Goal: Task Accomplishment & Management: Manage account settings

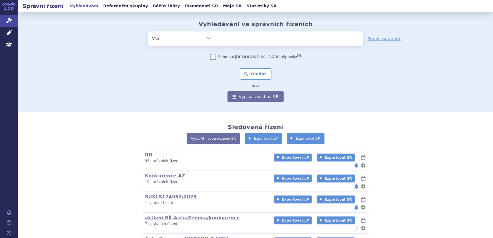
click at [262, 43] on span at bounding box center [289, 38] width 147 height 14
click at [216, 43] on select at bounding box center [216, 38] width 0 height 14
type input "ca"
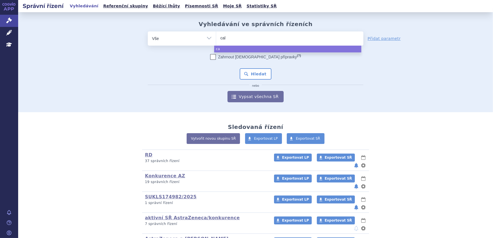
type input "calq"
type input "calqu"
type input "calquen"
type input "[MEDICAL_DATA]"
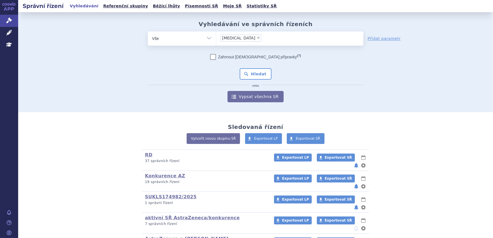
select select "[MEDICAL_DATA]"
click at [261, 79] on button "Hledat" at bounding box center [256, 73] width 32 height 11
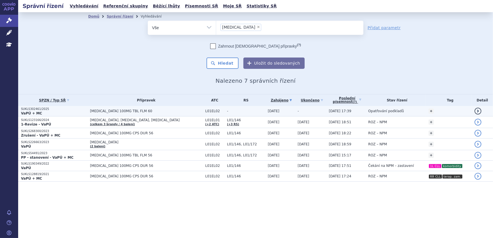
click at [163, 110] on span "[MEDICAL_DATA] 100MG TBL FLM 60" at bounding box center [146, 111] width 112 height 4
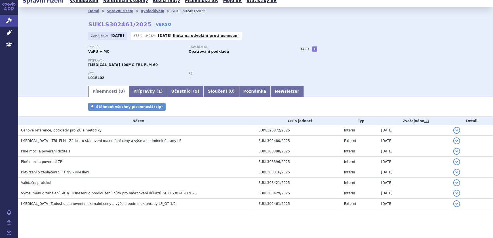
scroll to position [10, 0]
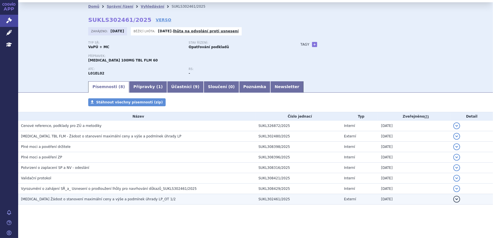
click at [154, 201] on h3 "CALQUENCE Žádost o stanovení maximální ceny a výše a podmínek úhrady LP_OT 1/2" at bounding box center [138, 200] width 235 height 6
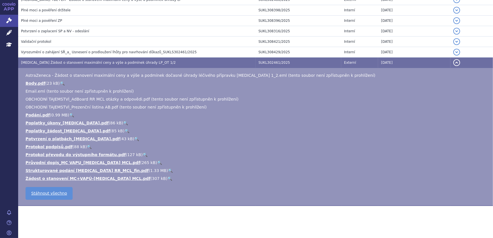
scroll to position [148, 0]
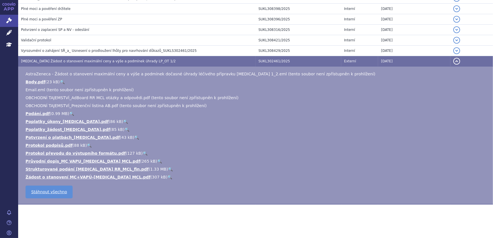
click at [168, 168] on link "🔍" at bounding box center [170, 169] width 5 height 5
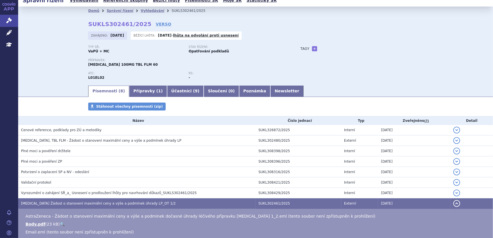
scroll to position [0, 0]
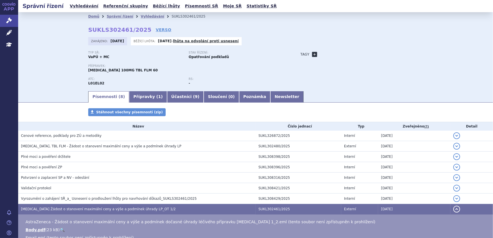
click at [313, 54] on link "+" at bounding box center [314, 54] width 5 height 5
click at [343, 54] on span at bounding box center [340, 54] width 41 height 7
type input "RR MCL"
select select "RR MCL"
click at [364, 53] on button "Přidat" at bounding box center [369, 54] width 14 height 7
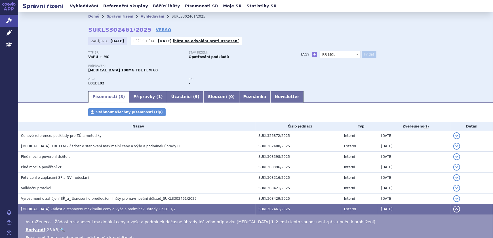
select select
click at [335, 52] on span "RR MCL" at bounding box center [340, 54] width 41 height 7
type input "CMA"
select select "CMA"
click at [365, 54] on button "Přidat" at bounding box center [369, 54] width 14 height 7
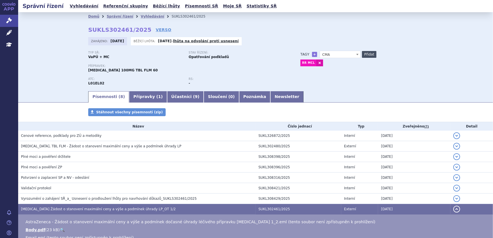
select select
click at [347, 54] on span at bounding box center [340, 54] width 41 height 7
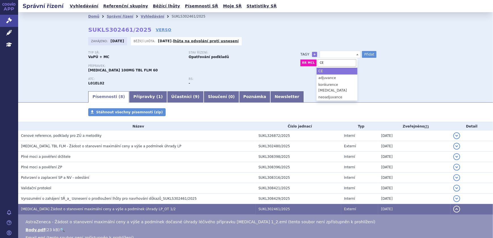
type input "C"
type input "ACE-LY"
select select "ACE-LY"
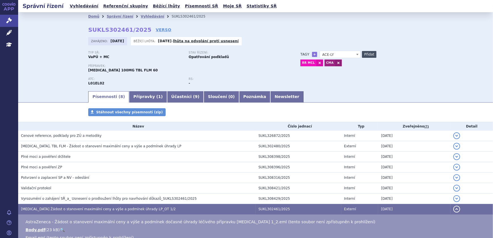
click at [369, 56] on button "Přidat" at bounding box center [369, 54] width 14 height 7
select select
click at [362, 74] on div "Typ SŘ: VaPÚ + MC Stav řízení: Opatřování podkladů Přípravek: CALQUENCE 100MG T…" at bounding box center [255, 70] width 335 height 39
drag, startPoint x: 139, startPoint y: 29, endPoint x: 86, endPoint y: 25, distance: 52.9
click at [86, 25] on div "Domů Správní řízení Vyhledávání SUKLS302461/2025 SUKLS302461/2025 VERSO Zahájen…" at bounding box center [255, 56] width 357 height 70
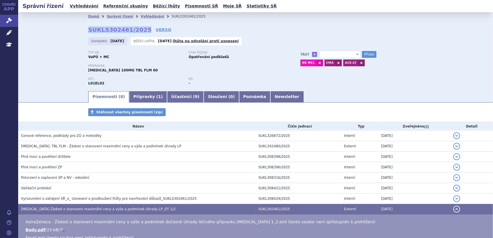
copy strong "SUKLS302461/2025"
